Goal: Task Accomplishment & Management: Complete application form

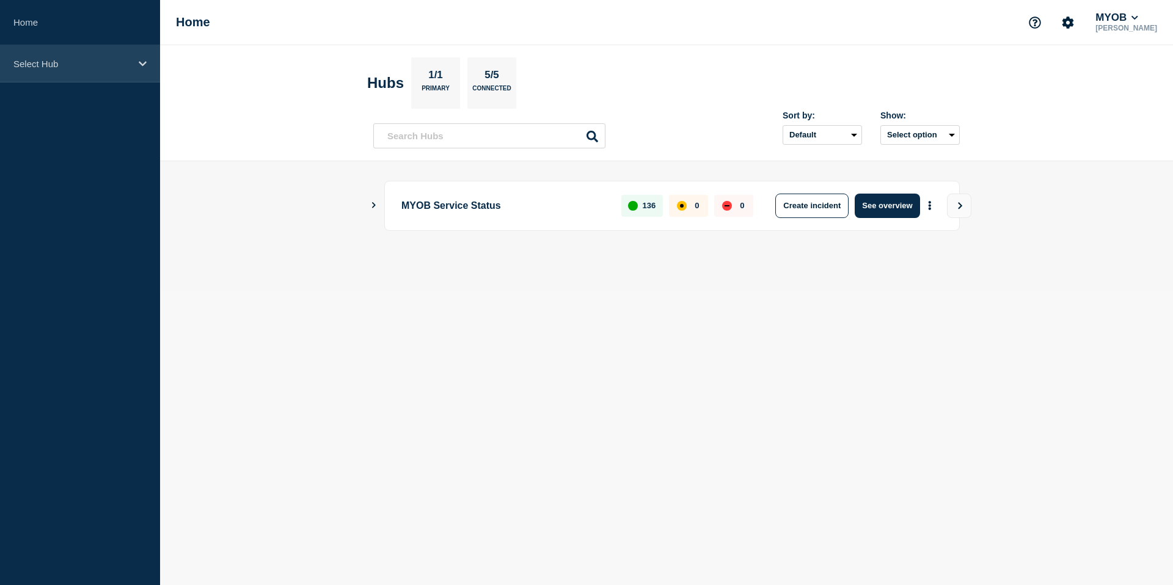
click at [120, 73] on div "Select Hub" at bounding box center [80, 63] width 160 height 37
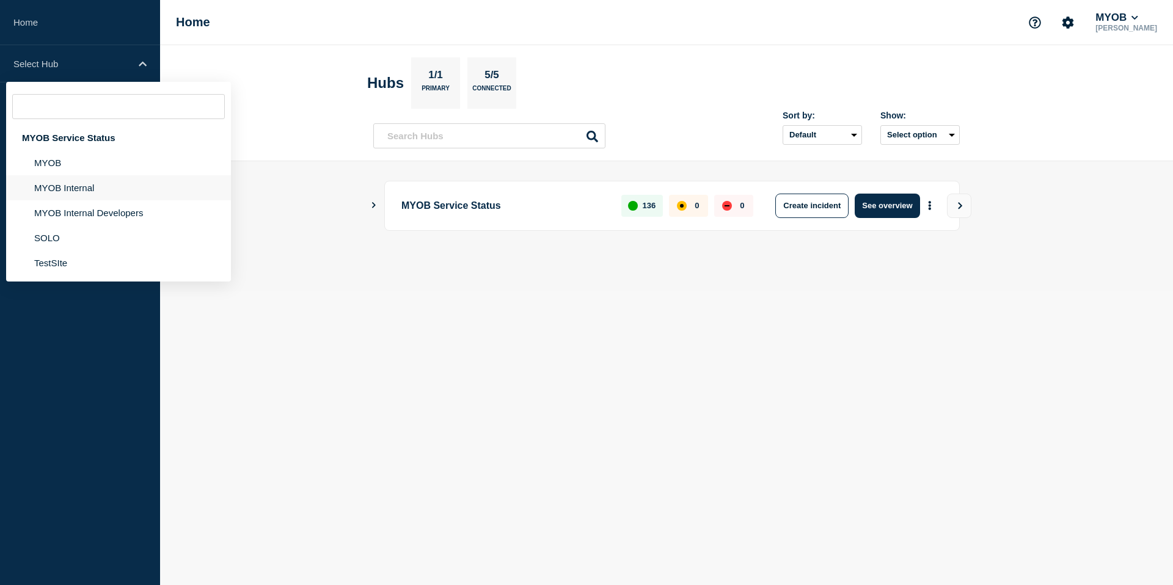
click at [80, 199] on li "MYOB Internal" at bounding box center [118, 187] width 225 height 25
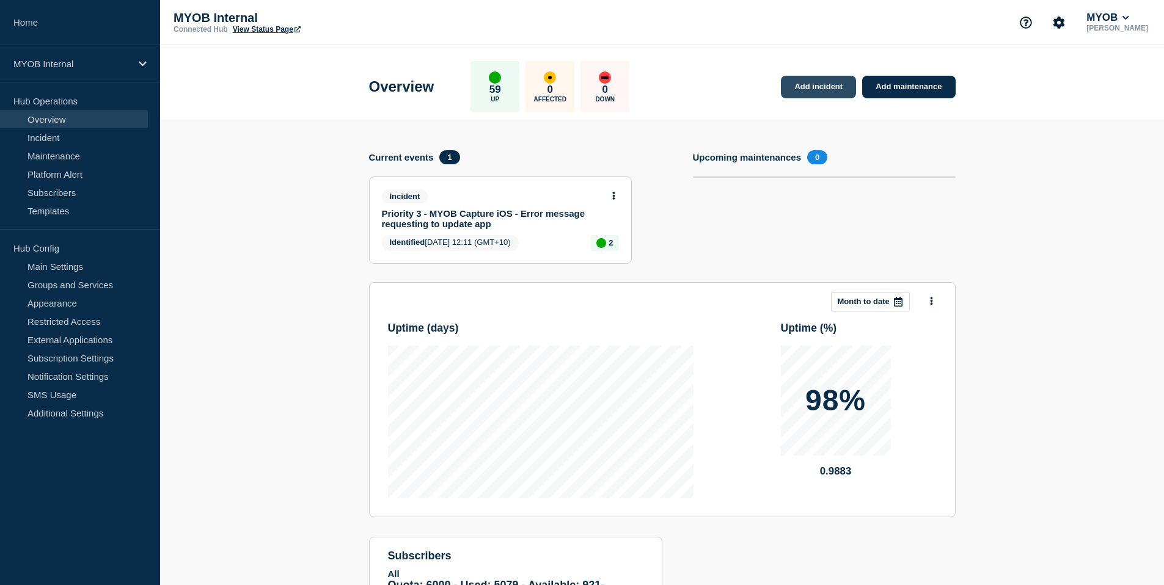
click at [805, 86] on link "Add incident" at bounding box center [818, 87] width 75 height 23
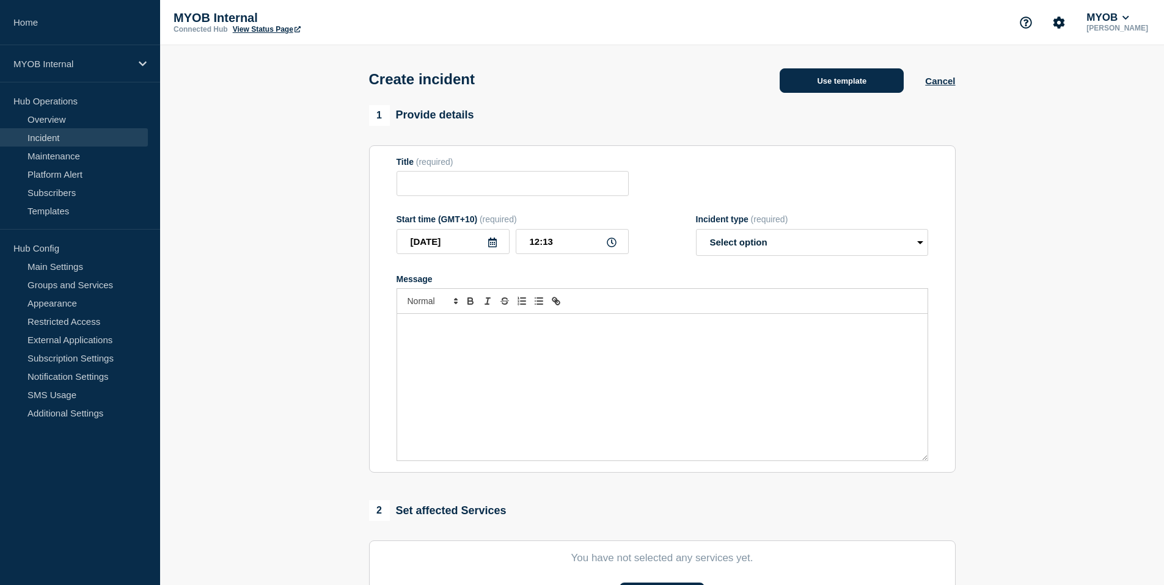
click at [839, 92] on button "Use template" at bounding box center [842, 80] width 124 height 24
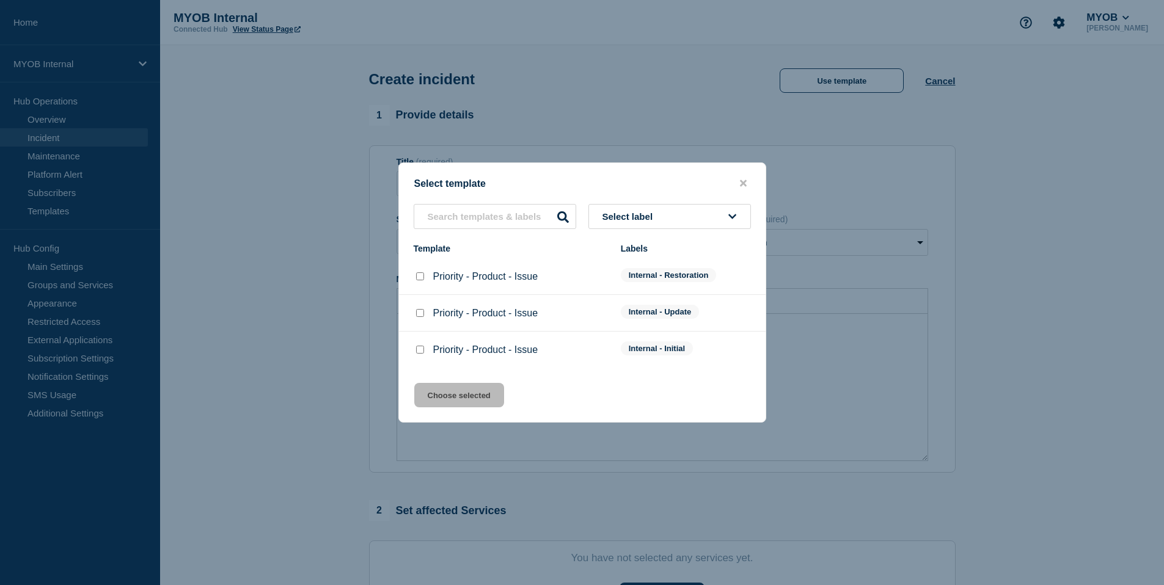
click at [426, 280] on div "Priority - Product - Issue" at bounding box center [511, 277] width 195 height 12
click at [420, 276] on input "Priority - Product - Issue checkbox" at bounding box center [420, 277] width 8 height 8
checkbox input "true"
click at [473, 408] on button "Choose selected" at bounding box center [459, 395] width 90 height 24
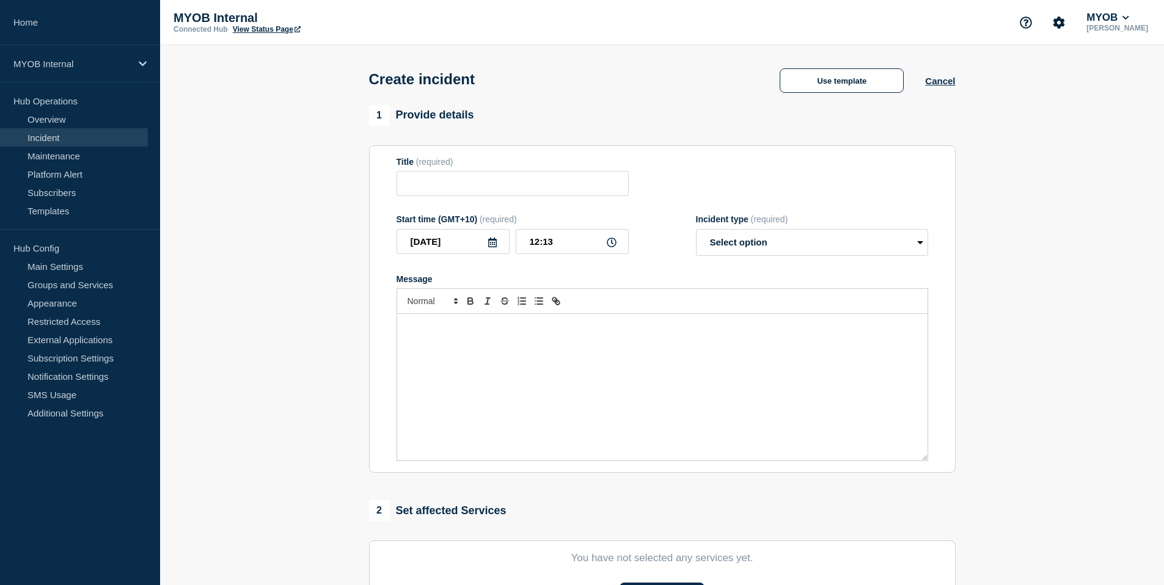
type input "Priority - Product - Issue"
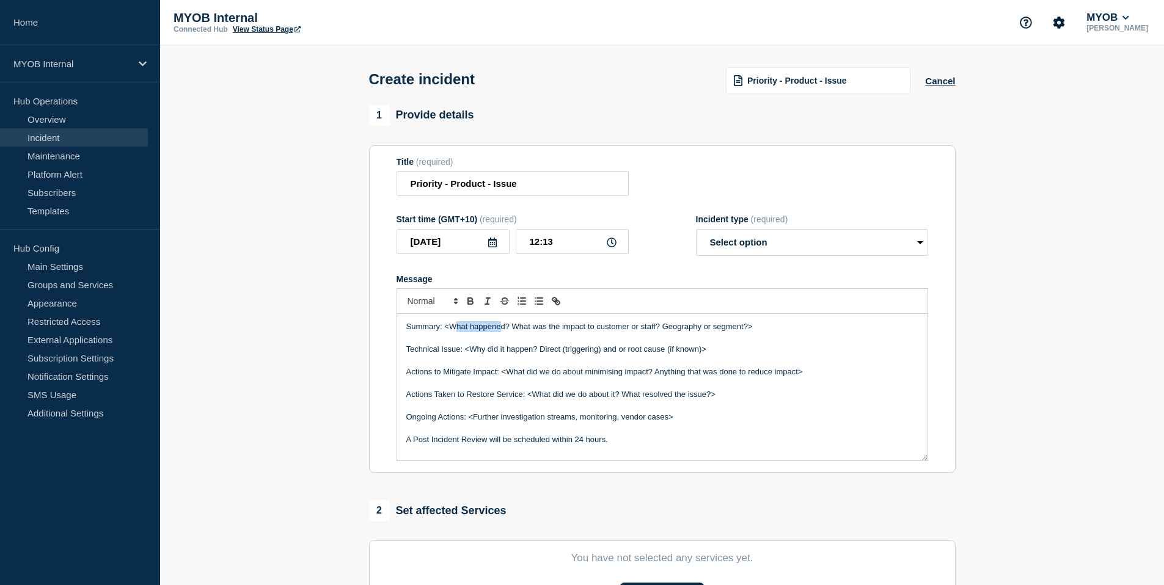
drag, startPoint x: 453, startPoint y: 338, endPoint x: 499, endPoint y: 341, distance: 45.3
click at [499, 332] on p "Summary: <What happened? What was the impact to customer or staff? Geography or…" at bounding box center [662, 326] width 512 height 11
drag, startPoint x: 513, startPoint y: 340, endPoint x: 672, endPoint y: 336, distance: 158.9
click at [672, 332] on p "Summary: <What happened? What was the impact to customer or staff? Geography or…" at bounding box center [662, 326] width 512 height 11
drag, startPoint x: 727, startPoint y: 358, endPoint x: 462, endPoint y: 359, distance: 265.2
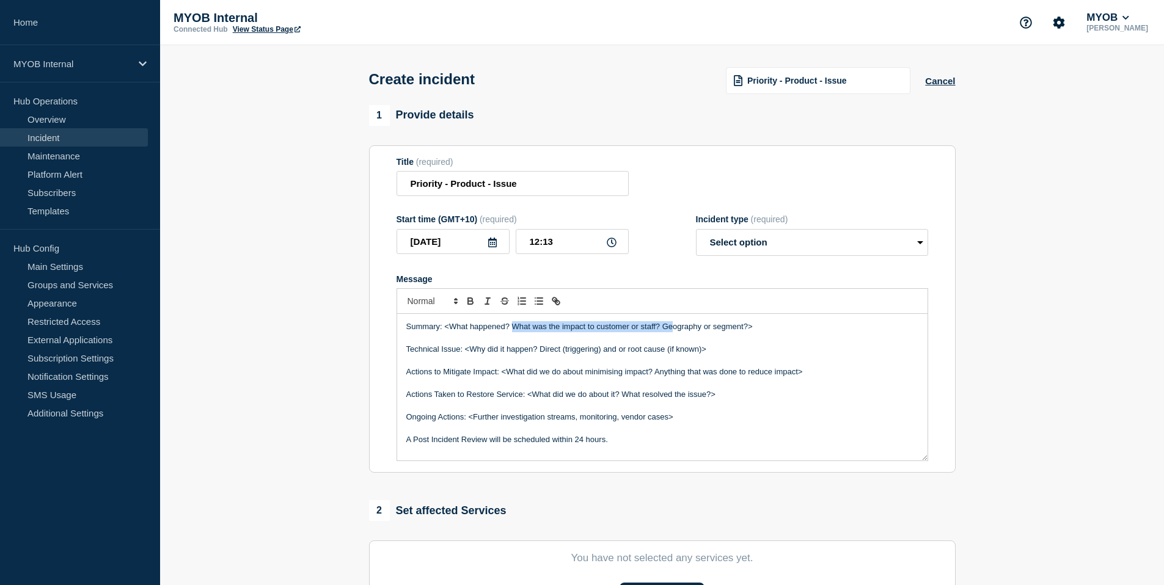
click at [462, 355] on p "Technical Issue: <Why did it happen? Direct (triggering) and or root cause (if …" at bounding box center [662, 349] width 512 height 11
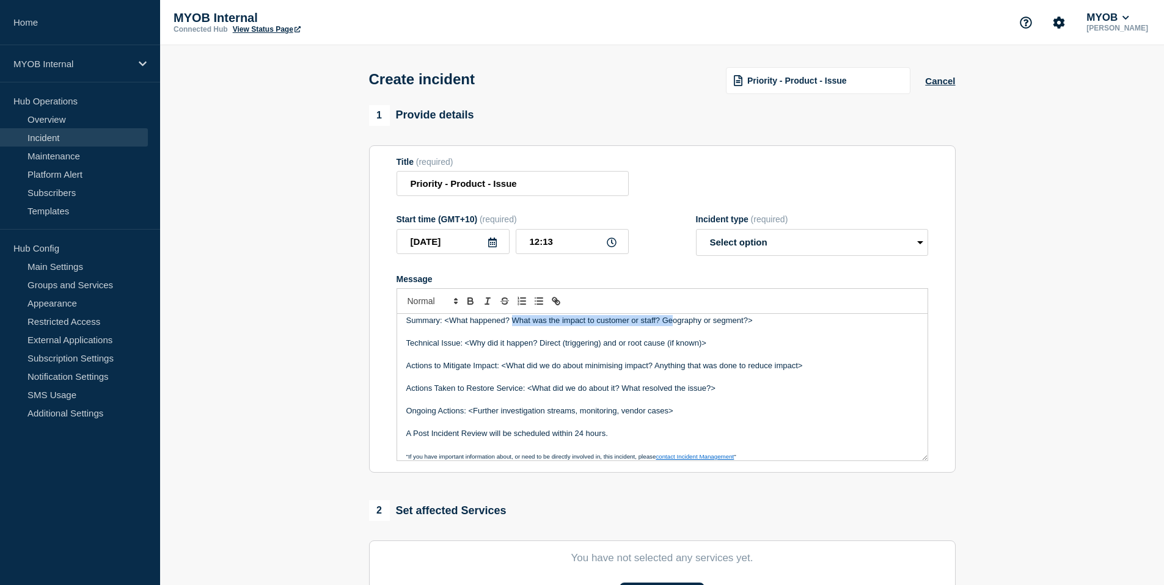
scroll to position [15, 0]
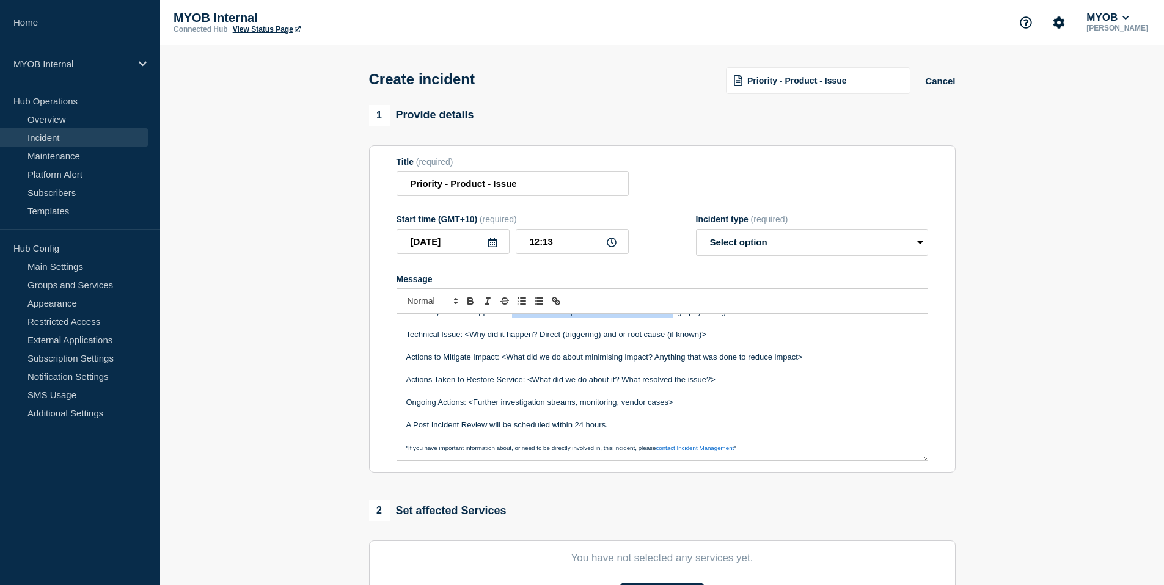
drag, startPoint x: 816, startPoint y: 362, endPoint x: 507, endPoint y: 380, distance: 309.7
click at [507, 380] on div "Summary: <What happened? What was the impact to customer or staff? Geography or…" at bounding box center [662, 387] width 530 height 147
drag, startPoint x: 662, startPoint y: 381, endPoint x: 571, endPoint y: 387, distance: 91.8
click at [571, 387] on div "Summary: <What happened? What was the impact to customer or staff? Geography or…" at bounding box center [662, 387] width 530 height 147
click at [605, 408] on p "Ongoing Actions: <Further investigation streams, monitoring, vendor cases>" at bounding box center [662, 402] width 512 height 11
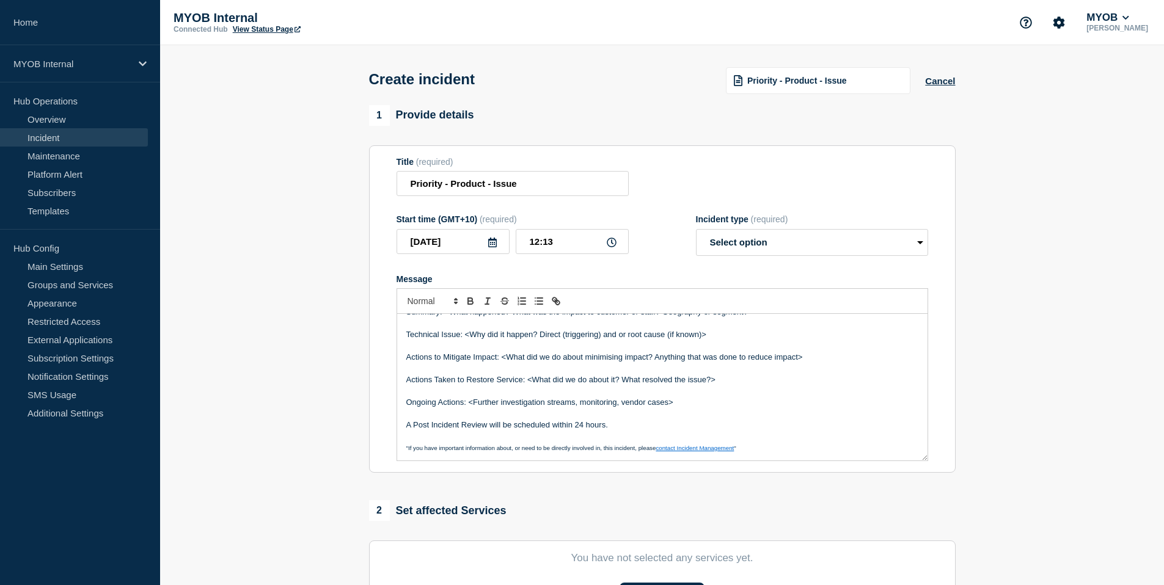
drag, startPoint x: 684, startPoint y: 414, endPoint x: 467, endPoint y: 414, distance: 217.5
click at [468, 408] on p "Ongoing Actions: <Further investigation streams, monitoring, vendor cases>" at bounding box center [662, 402] width 512 height 11
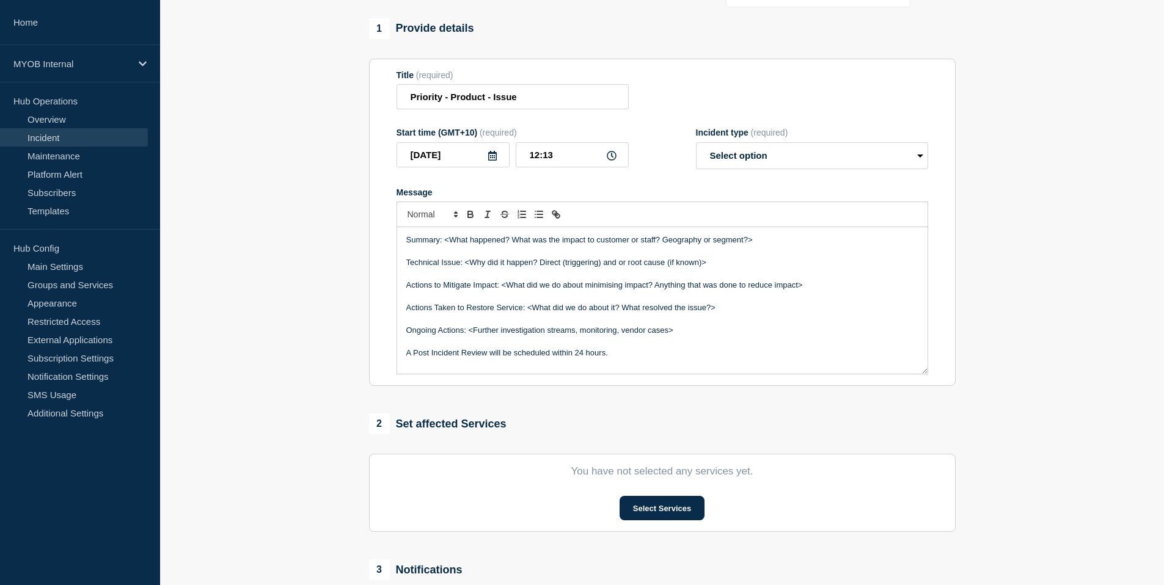
scroll to position [1, 0]
click at [78, 65] on p "MYOB Internal" at bounding box center [71, 64] width 117 height 10
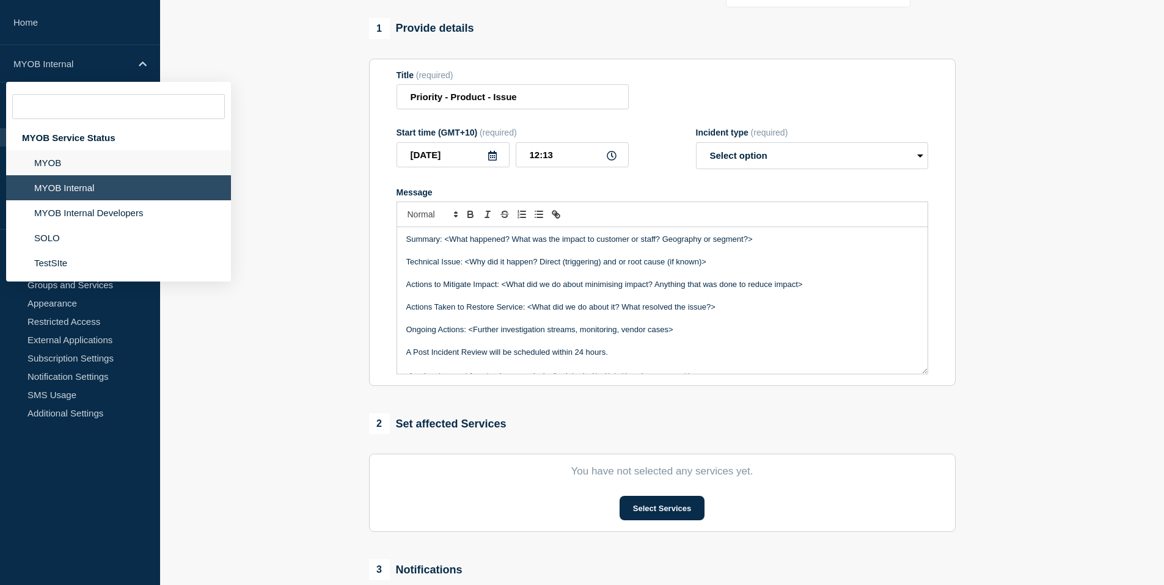
click at [68, 164] on li "MYOB" at bounding box center [118, 162] width 225 height 25
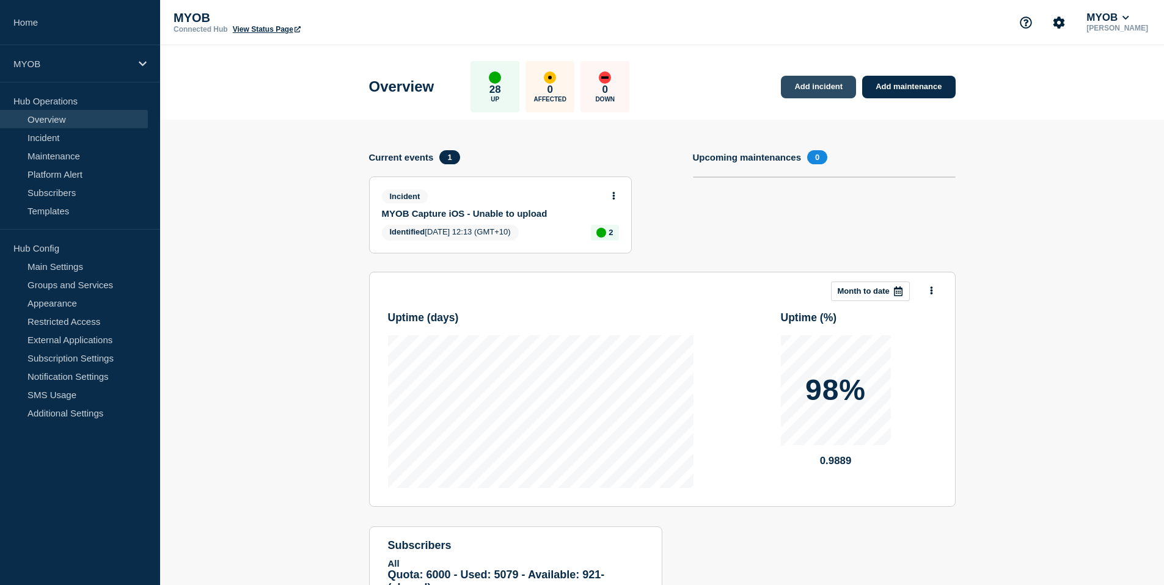
click at [824, 91] on link "Add incident" at bounding box center [818, 87] width 75 height 23
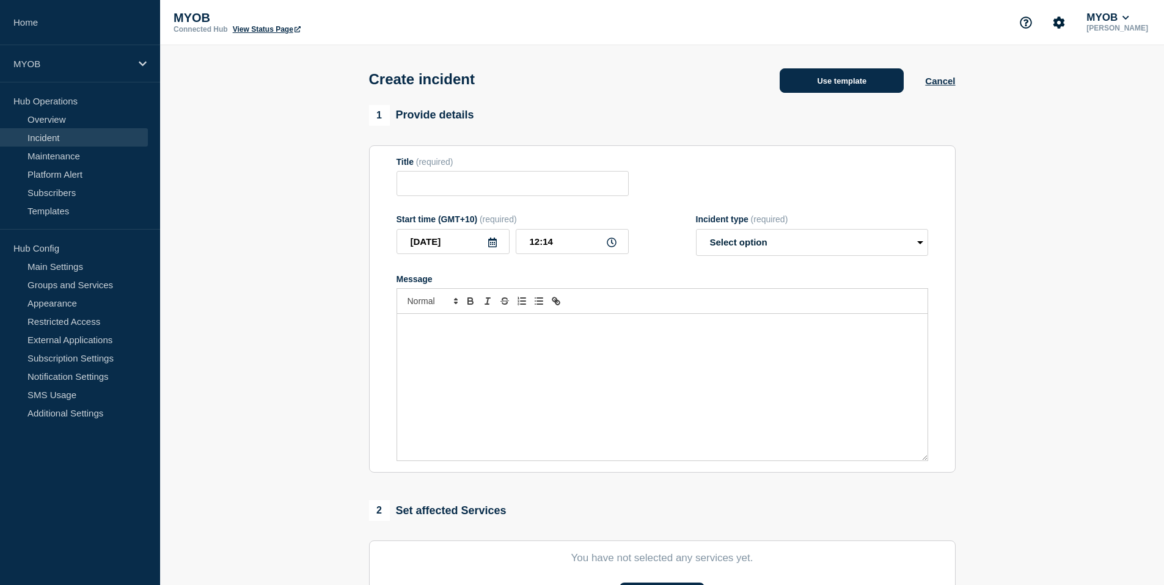
click at [852, 75] on button "Use template" at bounding box center [842, 80] width 124 height 24
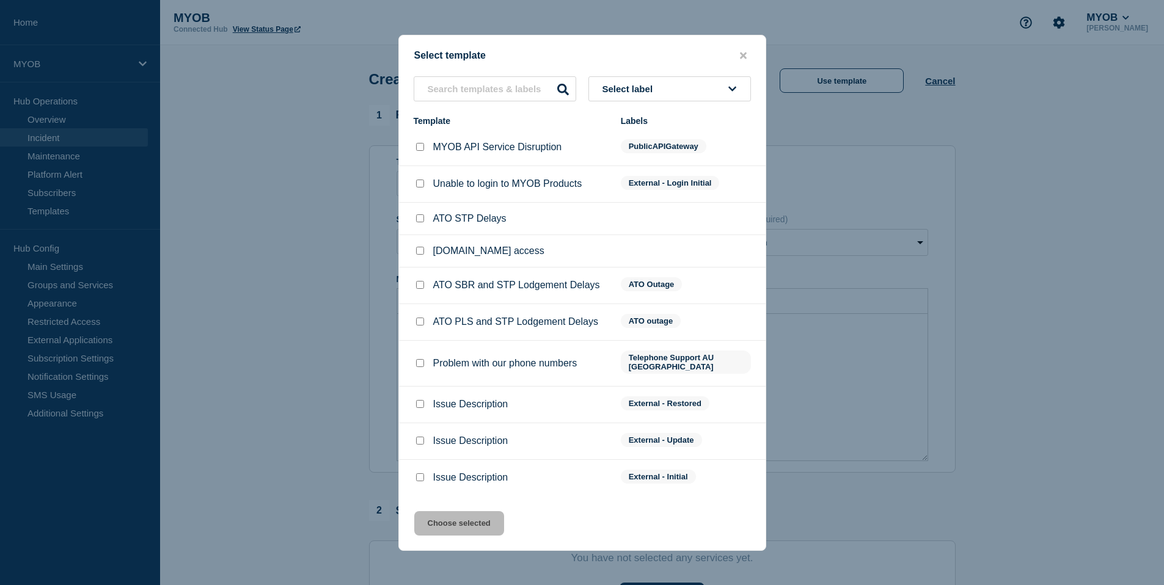
scroll to position [9, 0]
click at [421, 400] on input "Issue Description checkbox" at bounding box center [420, 404] width 8 height 8
checkbox input "true"
click at [467, 523] on button "Choose selected" at bounding box center [459, 523] width 90 height 24
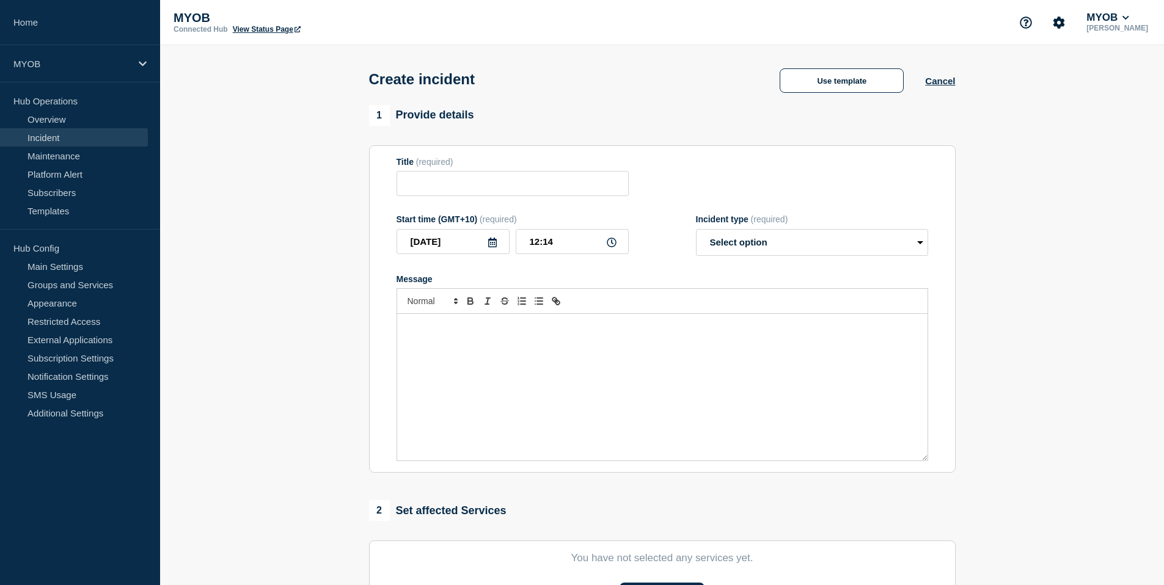
type input "Issue Description"
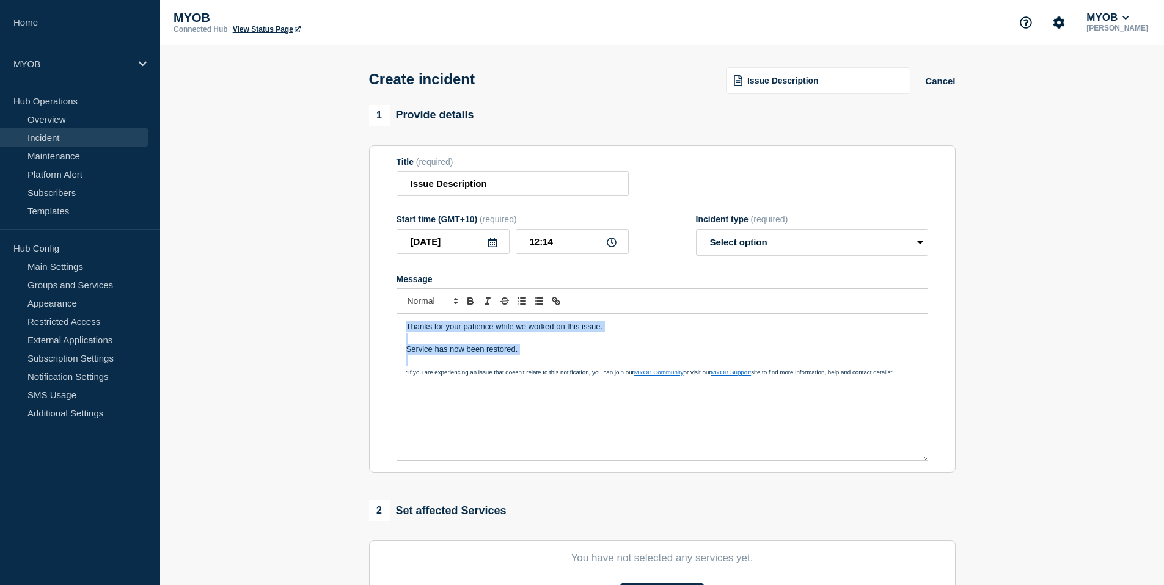
drag, startPoint x: 531, startPoint y: 367, endPoint x: 384, endPoint y: 324, distance: 153.4
click at [384, 324] on section "Title (required) Issue Description Start time (GMT+10) (required) [DATE] 12:14 …" at bounding box center [662, 309] width 587 height 328
click at [575, 355] on p "Service has now been restored." at bounding box center [662, 349] width 512 height 11
drag, startPoint x: 949, startPoint y: 84, endPoint x: 978, endPoint y: 84, distance: 29.3
click at [978, 84] on header "Create incident Issue Description Cancel" at bounding box center [662, 75] width 1004 height 60
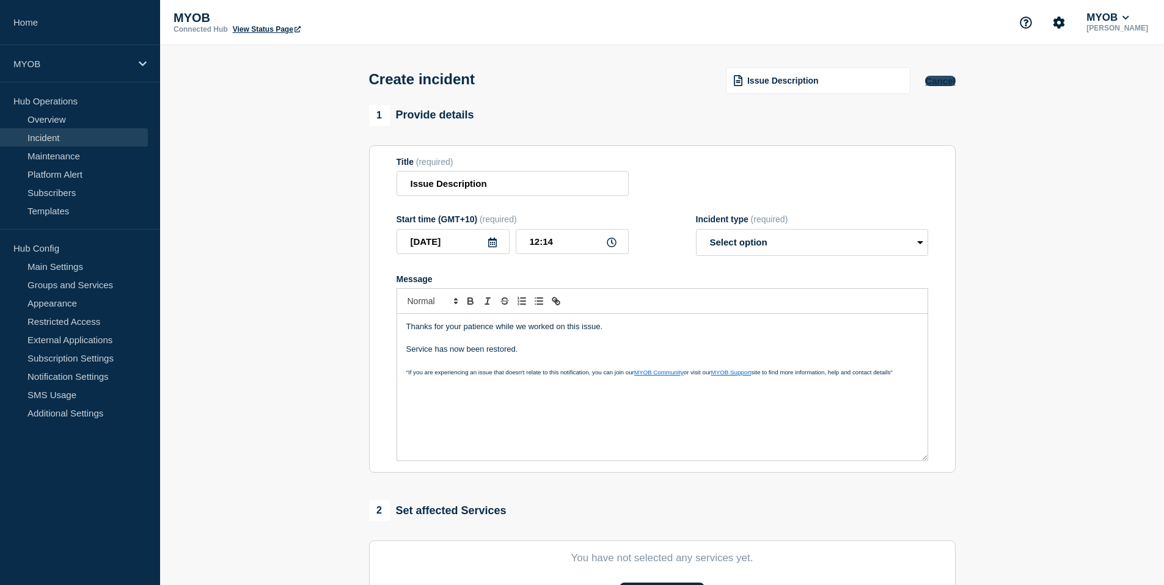
click at [953, 81] on button "Cancel" at bounding box center [940, 81] width 30 height 10
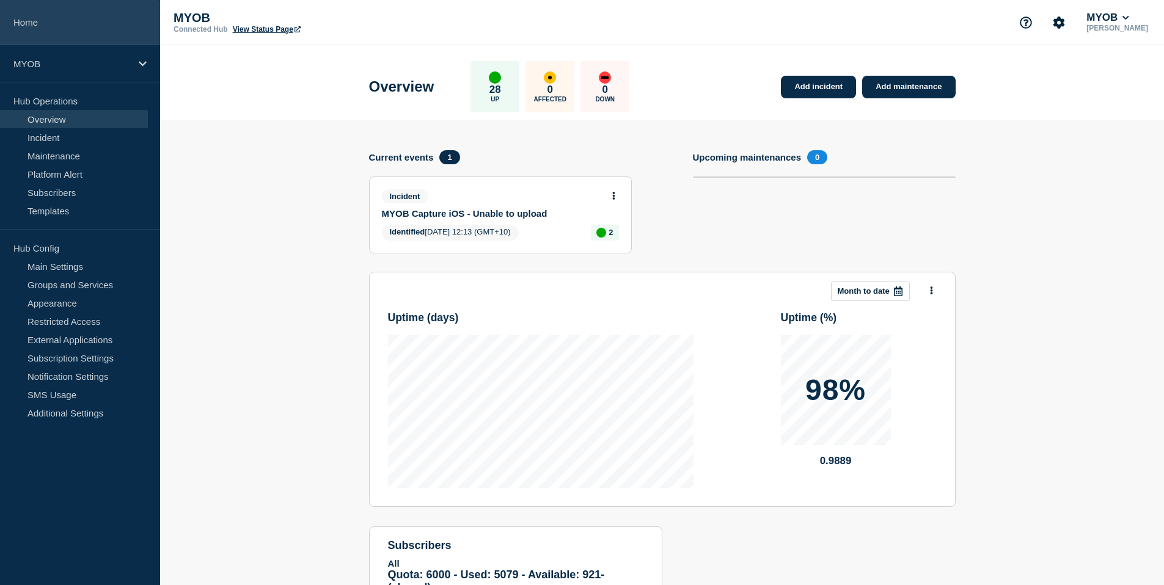
click at [53, 24] on link "Home" at bounding box center [80, 22] width 160 height 45
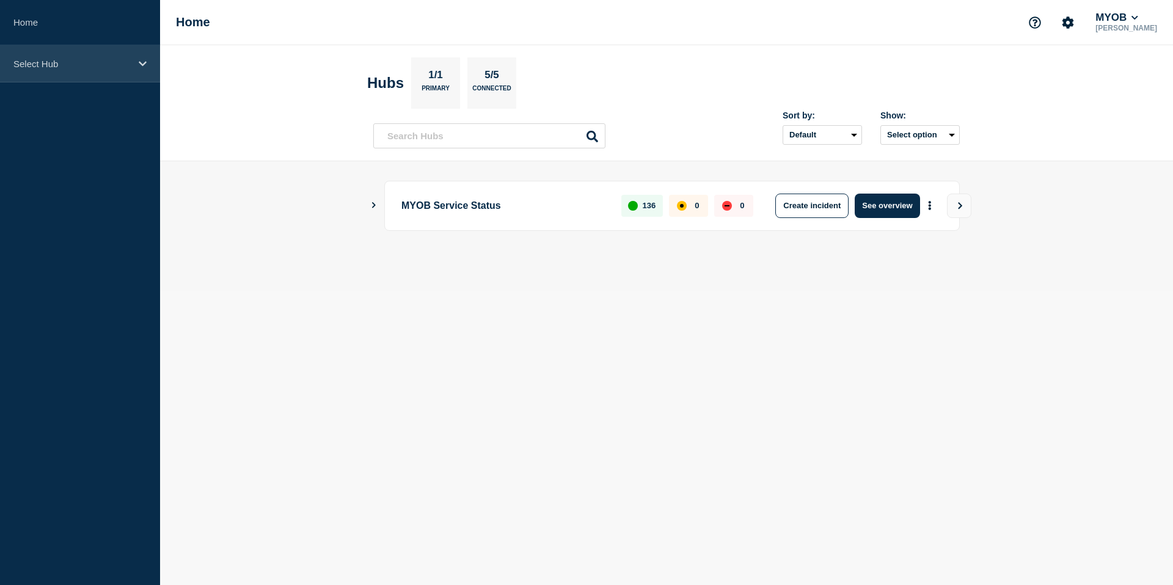
click at [69, 82] on div "Select Hub" at bounding box center [80, 63] width 160 height 37
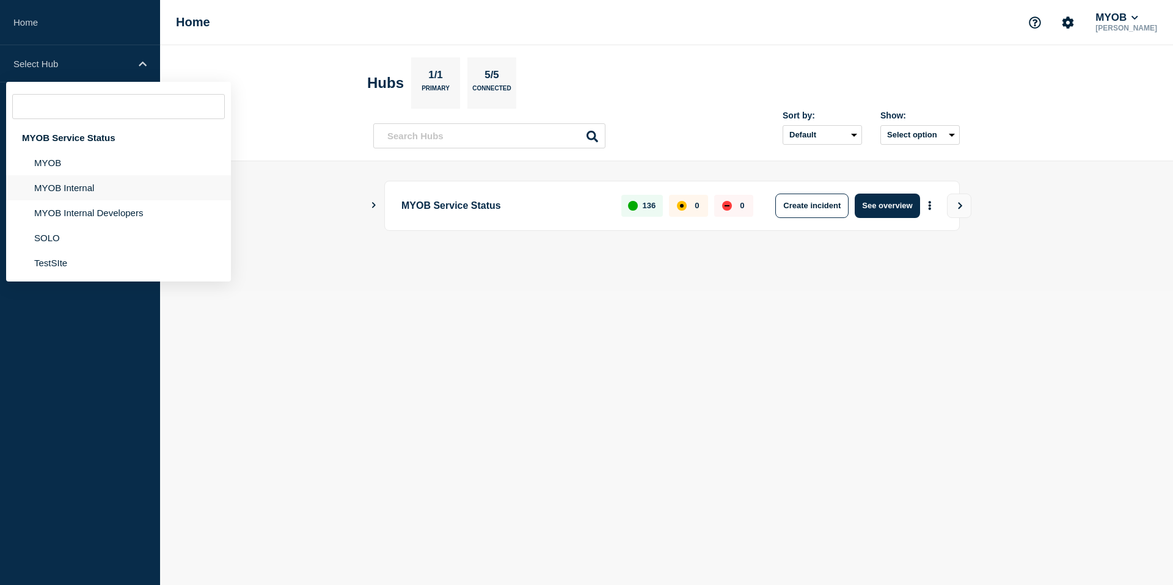
click at [86, 191] on li "MYOB Internal" at bounding box center [118, 187] width 225 height 25
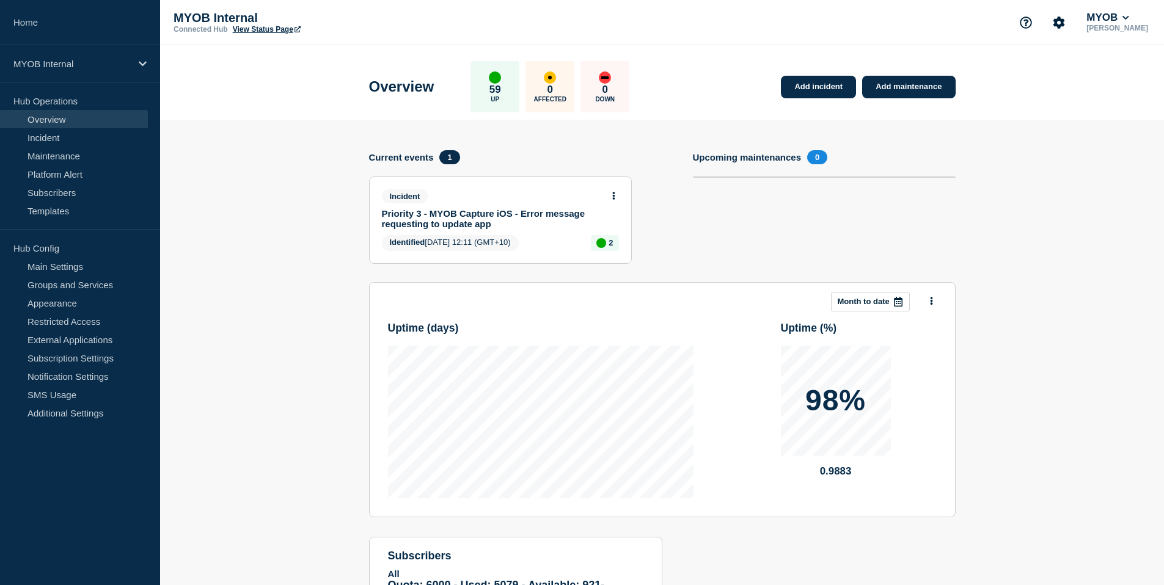
click at [743, 141] on div "Add incident Add maintenance Current events 1 Incident Priority 3 - MYOB Captur…" at bounding box center [662, 394] width 587 height 549
